Goal: Task Accomplishment & Management: Use online tool/utility

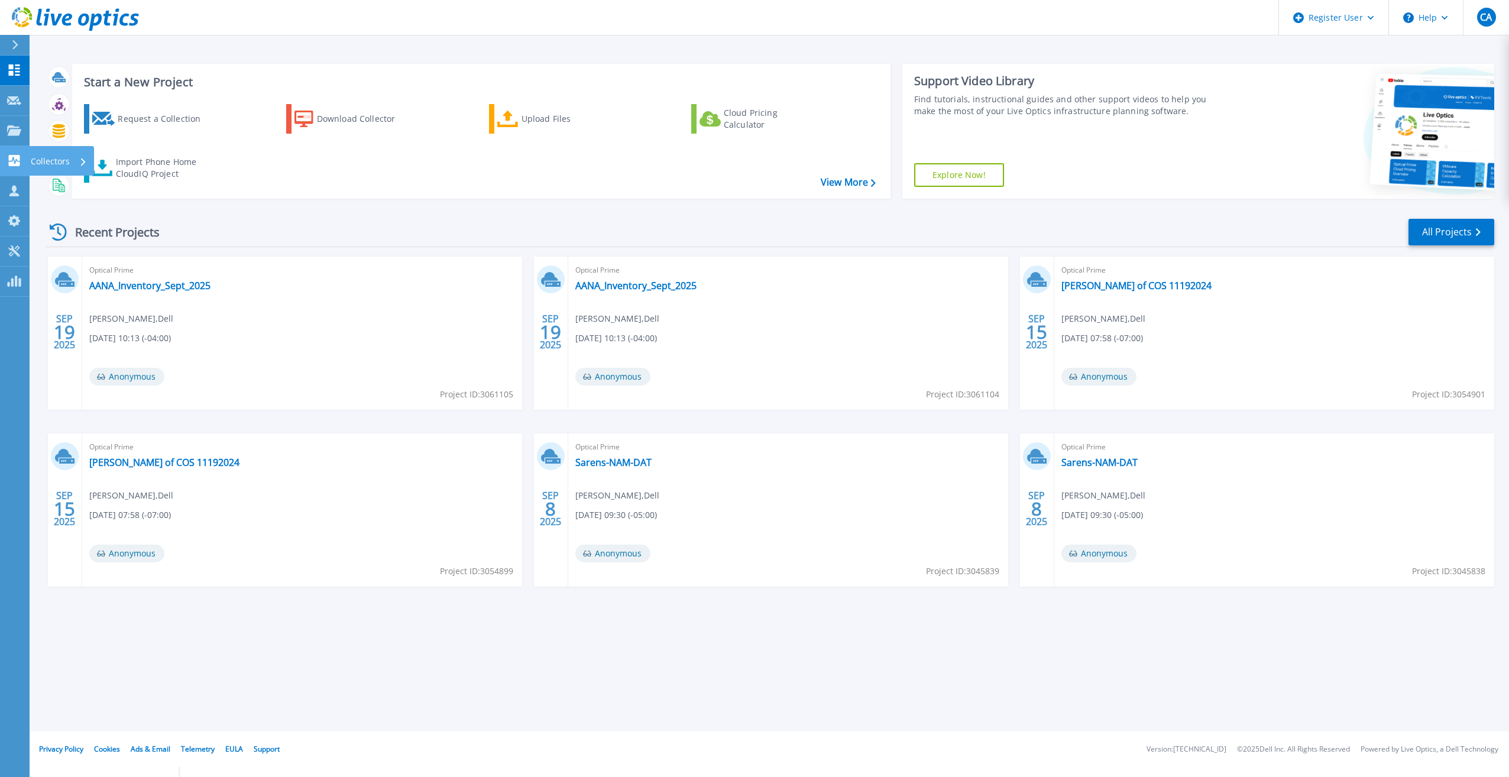
click at [19, 148] on link "Collectors Collectors" at bounding box center [15, 161] width 30 height 30
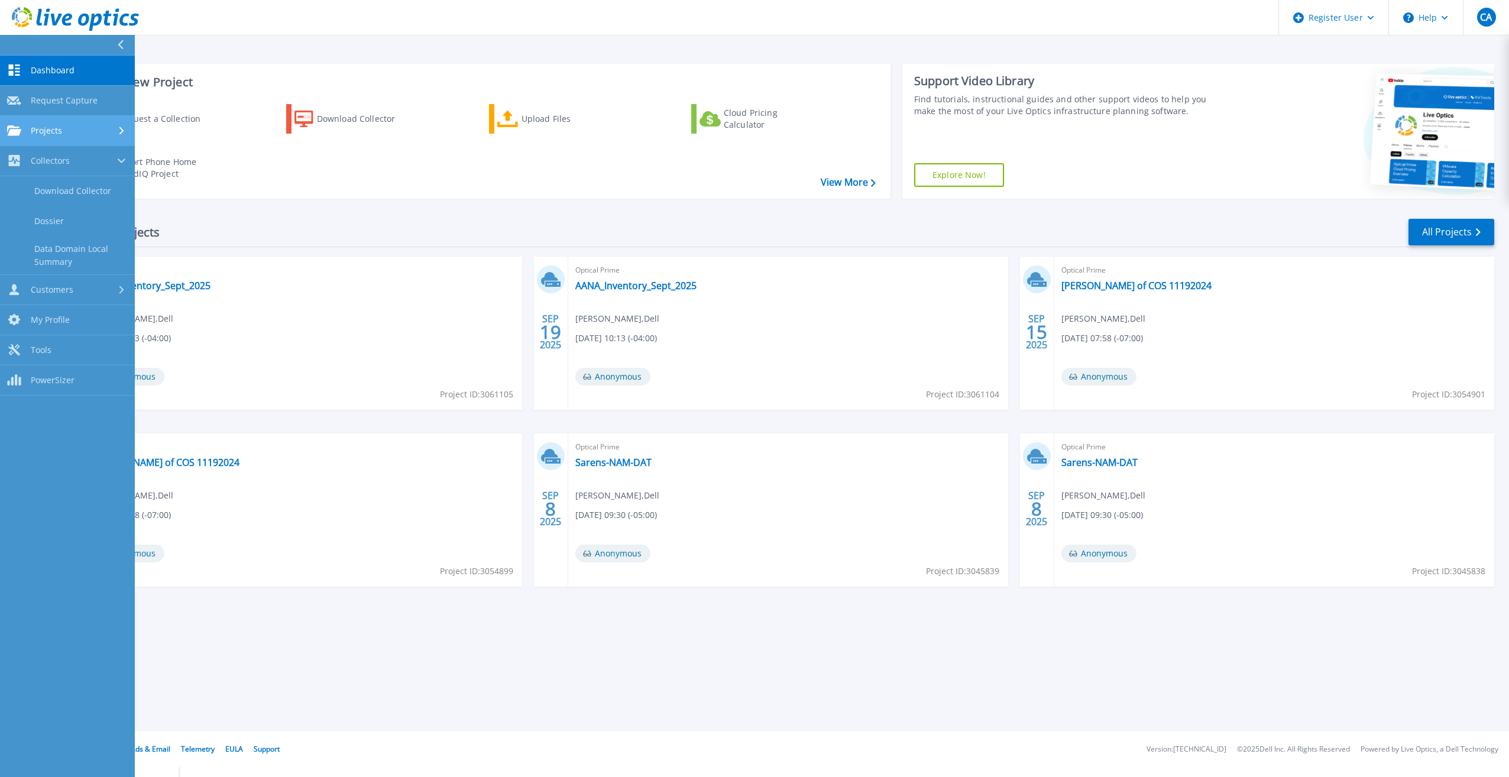
click at [19, 137] on link "Projects Projects" at bounding box center [67, 131] width 135 height 30
click at [57, 164] on link "Search Projects" at bounding box center [67, 161] width 135 height 30
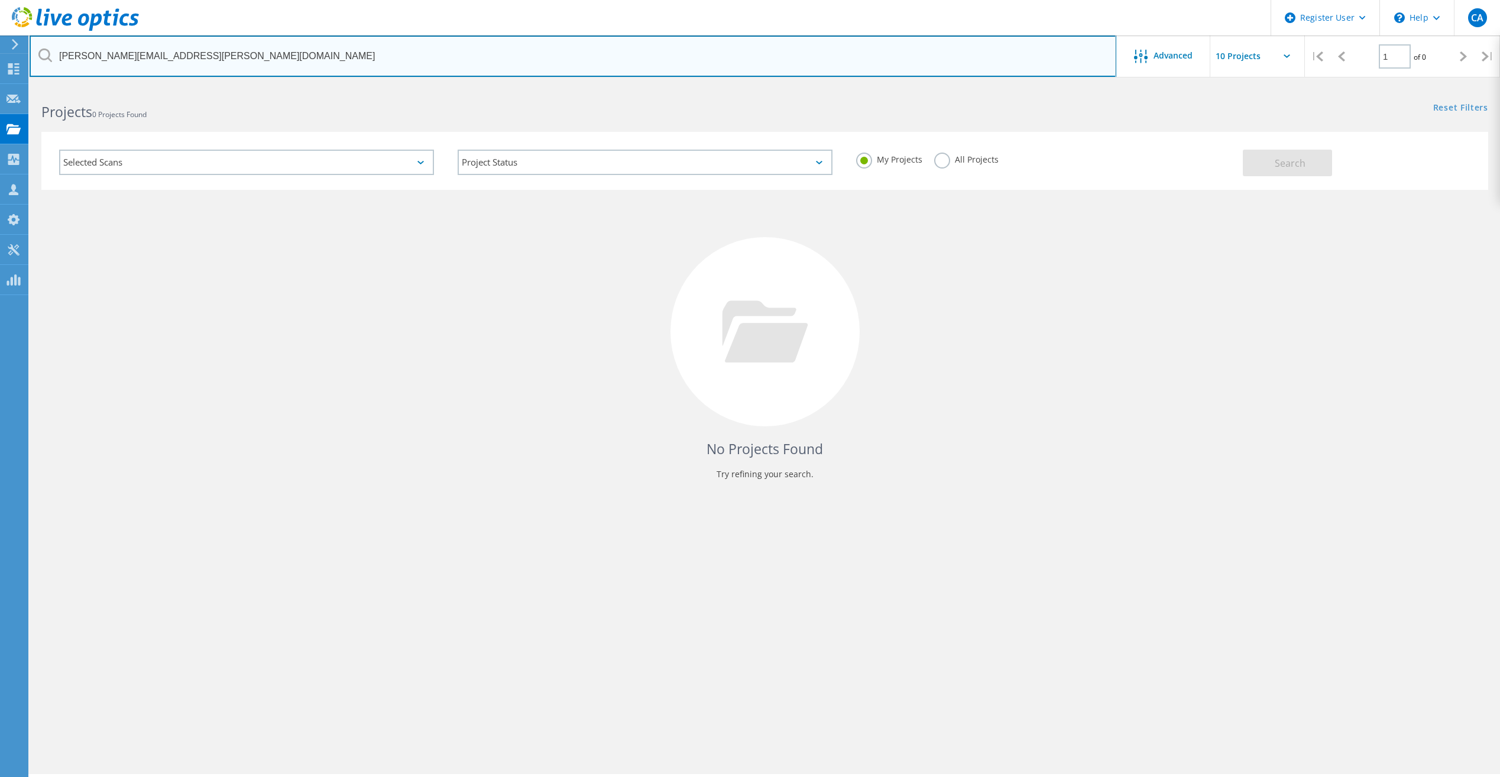
click at [231, 66] on input "sam.mckay@centricsoftware.com" at bounding box center [573, 55] width 1087 height 41
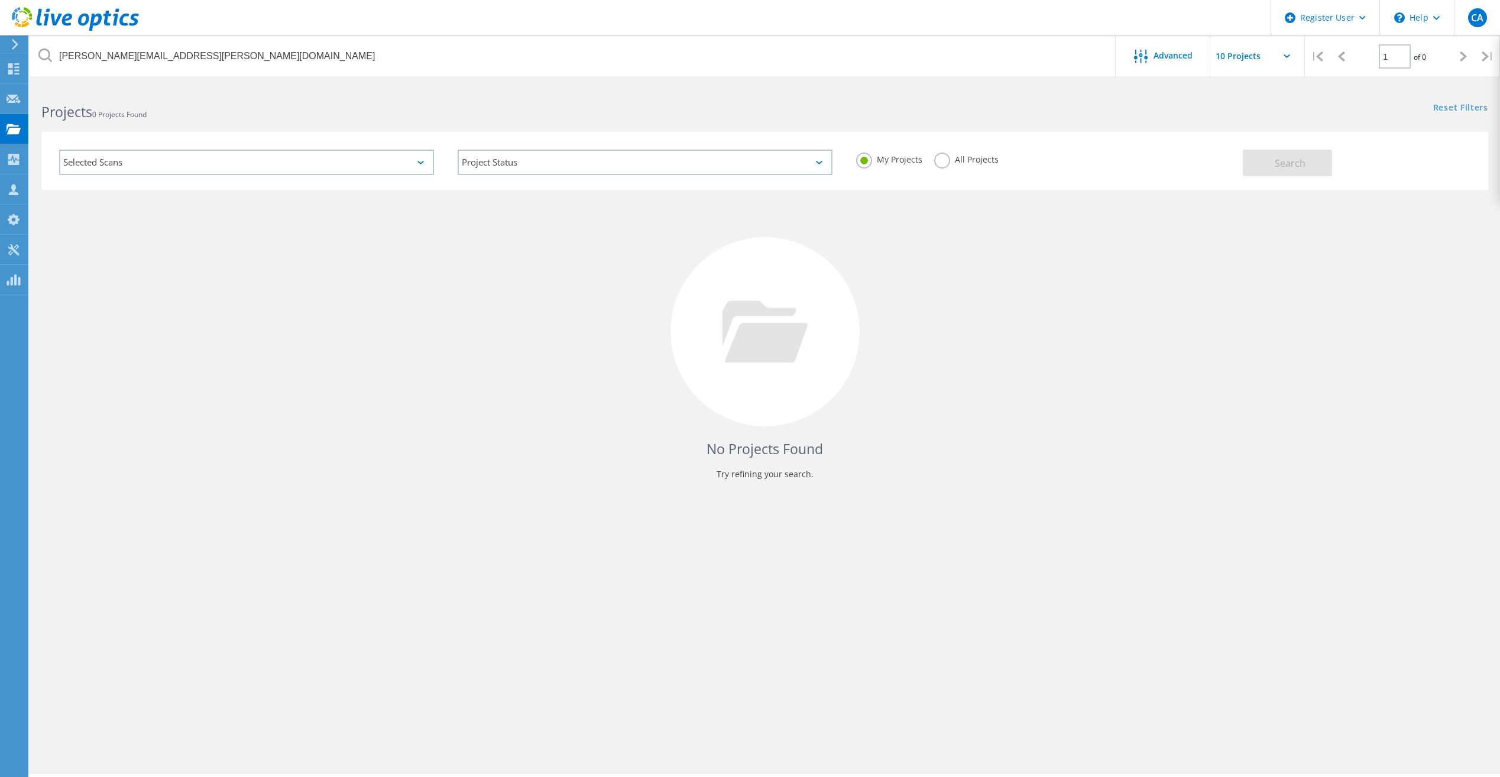
click at [941, 154] on label "All Projects" at bounding box center [966, 158] width 64 height 11
click at [0, 0] on input "All Projects" at bounding box center [0, 0] width 0 height 0
click at [1252, 171] on button "Search" at bounding box center [1287, 163] width 89 height 27
